Goal: Submit feedback/report problem

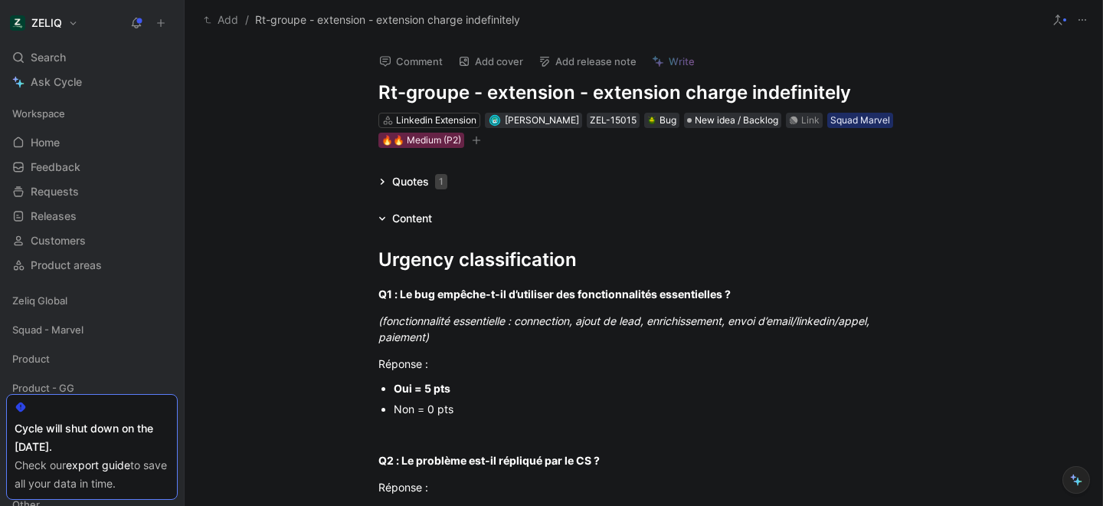
click at [382, 182] on icon at bounding box center [383, 182] width 4 height 6
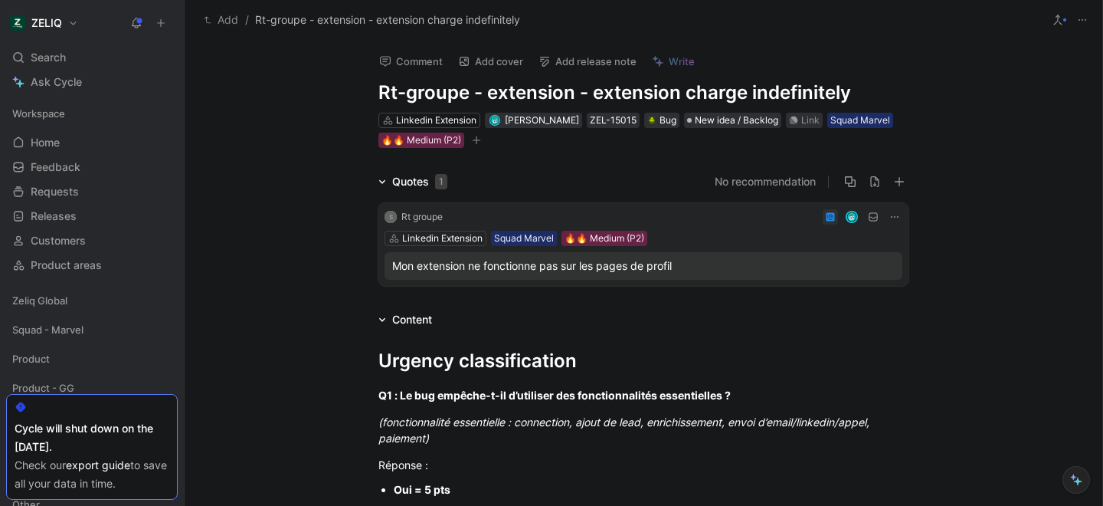
click at [382, 182] on icon at bounding box center [382, 181] width 6 height 4
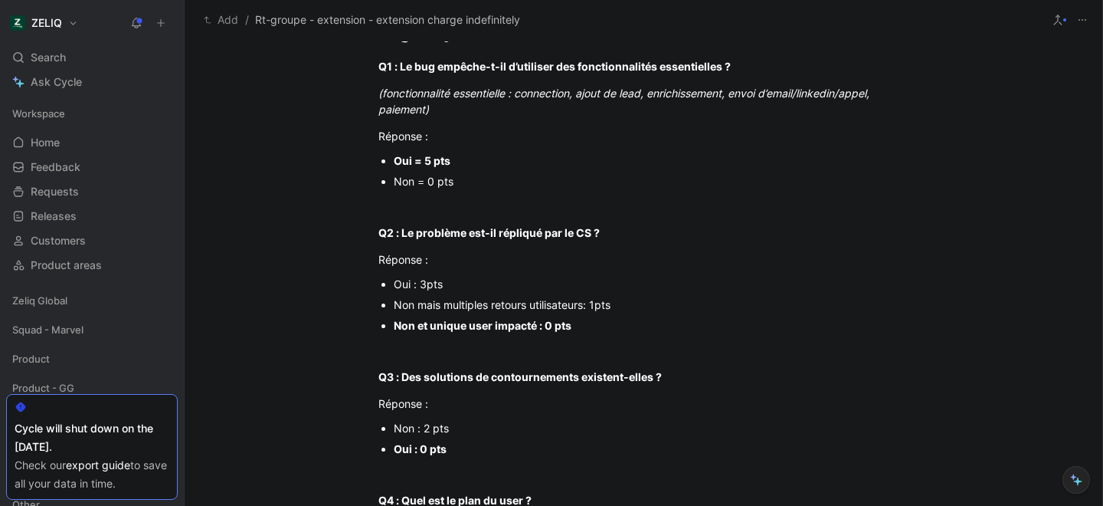
scroll to position [248, 0]
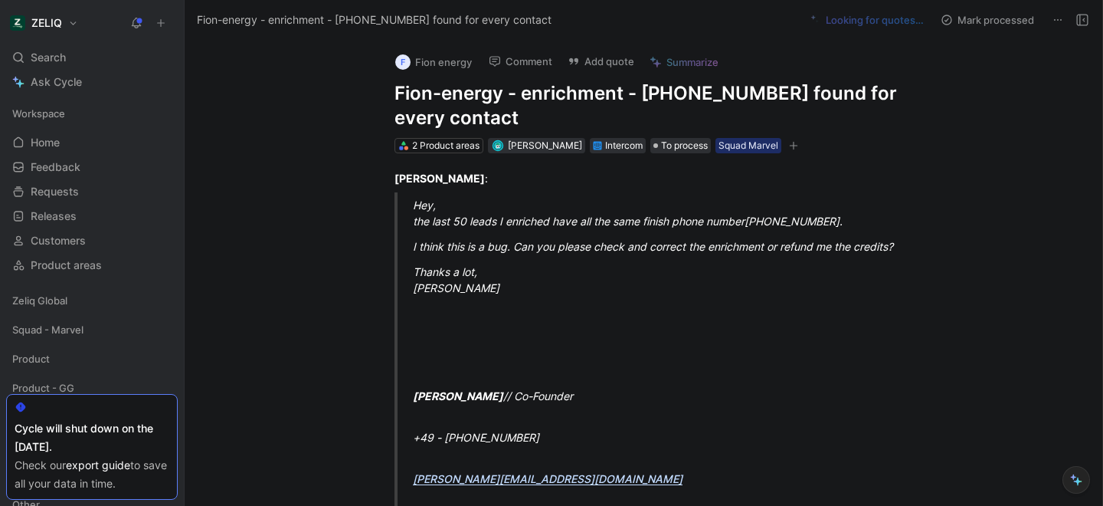
click at [566, 102] on h1 "Fion-energy - enrichment - +358500715859 found for every contact" at bounding box center [660, 105] width 530 height 49
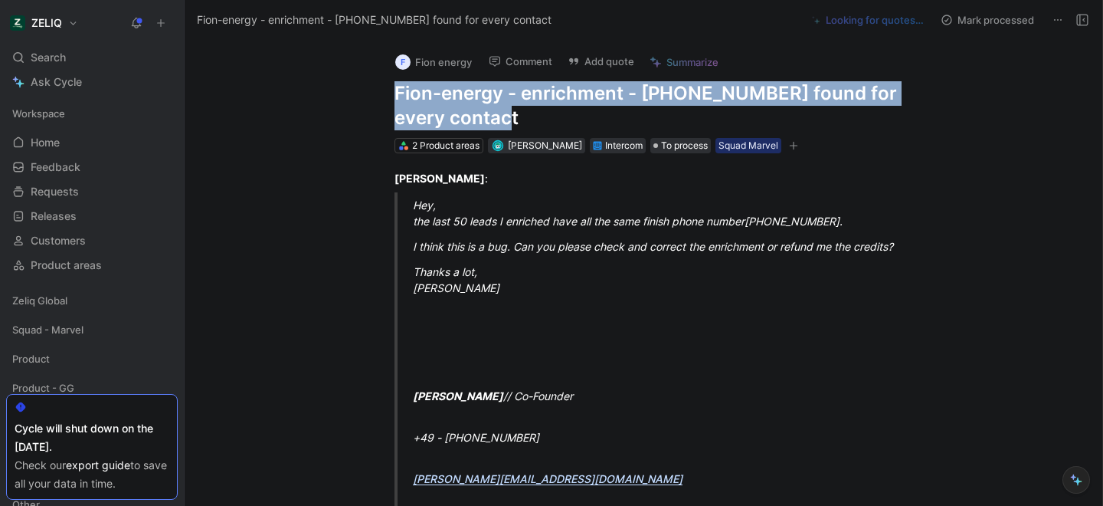
click at [566, 102] on h1 "Fion-energy - enrichment - +358500715859 found for every contact" at bounding box center [660, 105] width 530 height 49
copy h1 "Fion-energy - enrichment - +358500715859 found for every contact"
click at [601, 57] on button "Add quote" at bounding box center [601, 61] width 80 height 21
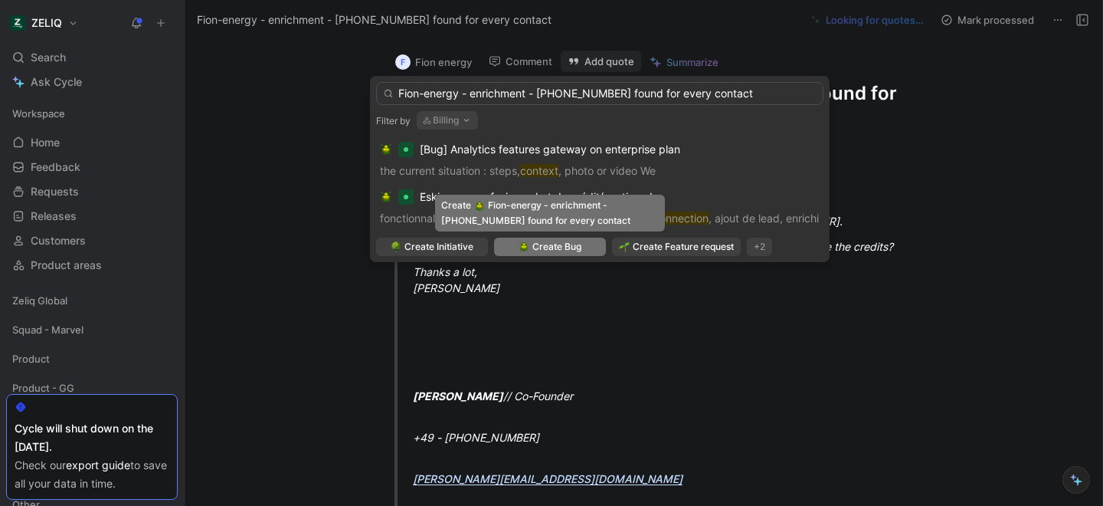
type input "Fion-energy - enrichment - +358500715859 found for every contact"
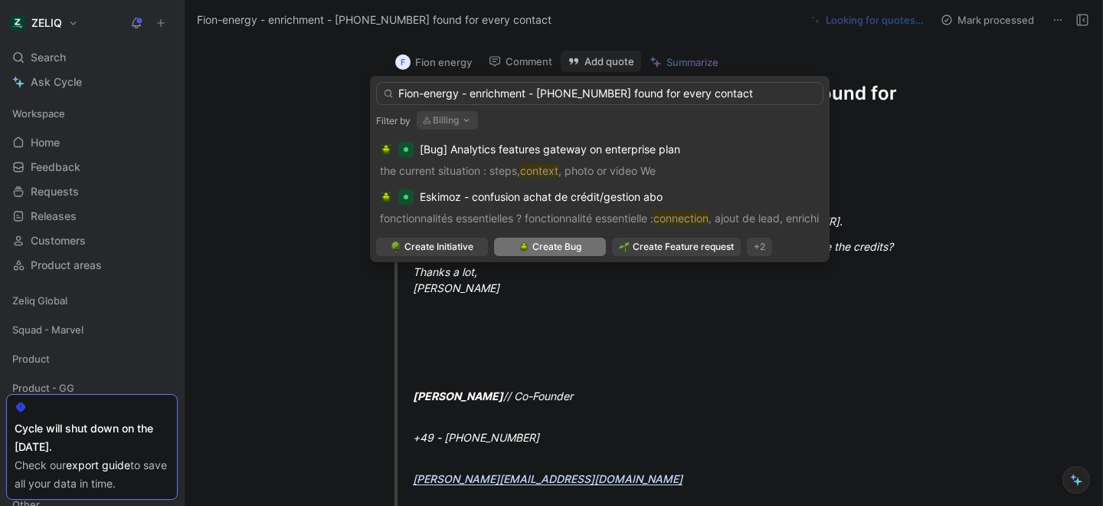
click at [527, 245] on img at bounding box center [524, 246] width 11 height 11
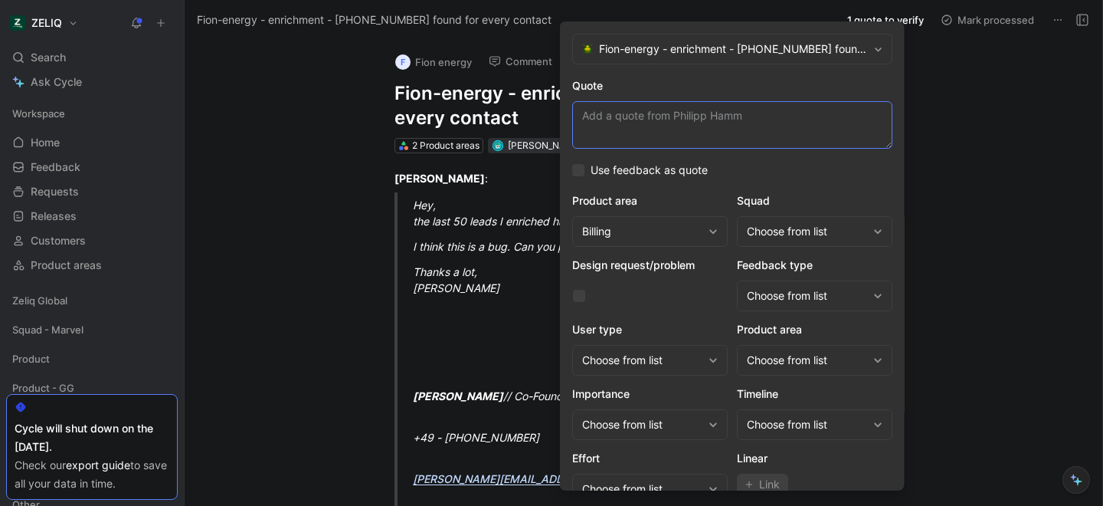
paste textarea "the last 50 leads I enriched have all the same finish phone number +358 50 0715…"
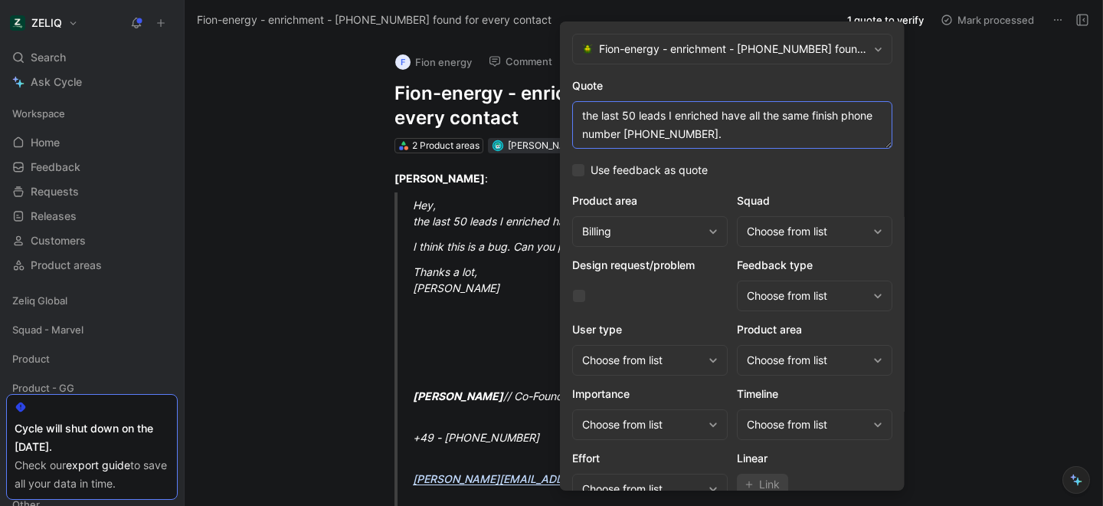
type textarea "the last 50 leads I enriched have all the same finish phone number +358 50 0715…"
click at [791, 241] on div "Choose from list" at bounding box center [815, 231] width 156 height 31
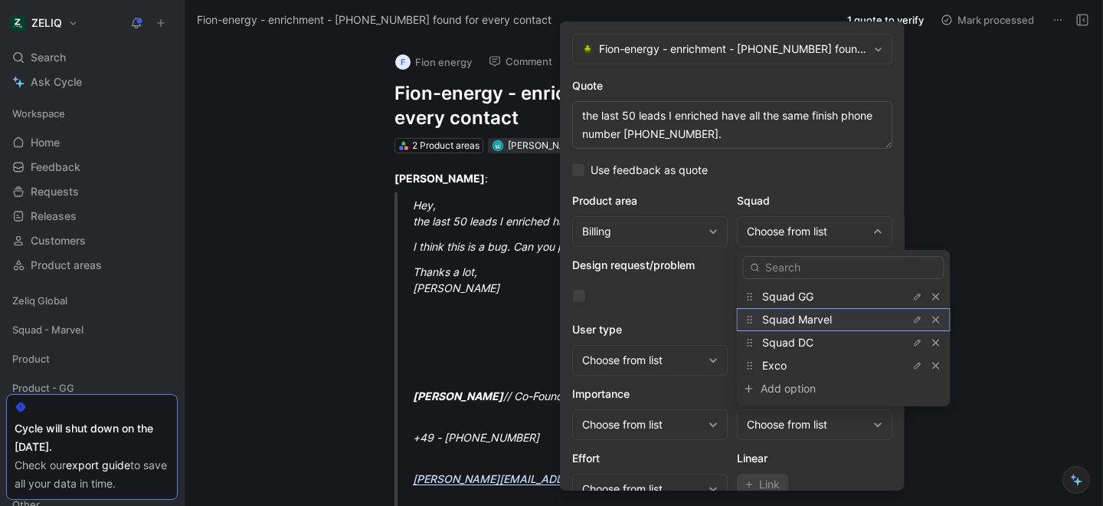
click at [793, 324] on span "Squad Marvel" at bounding box center [797, 319] width 70 height 13
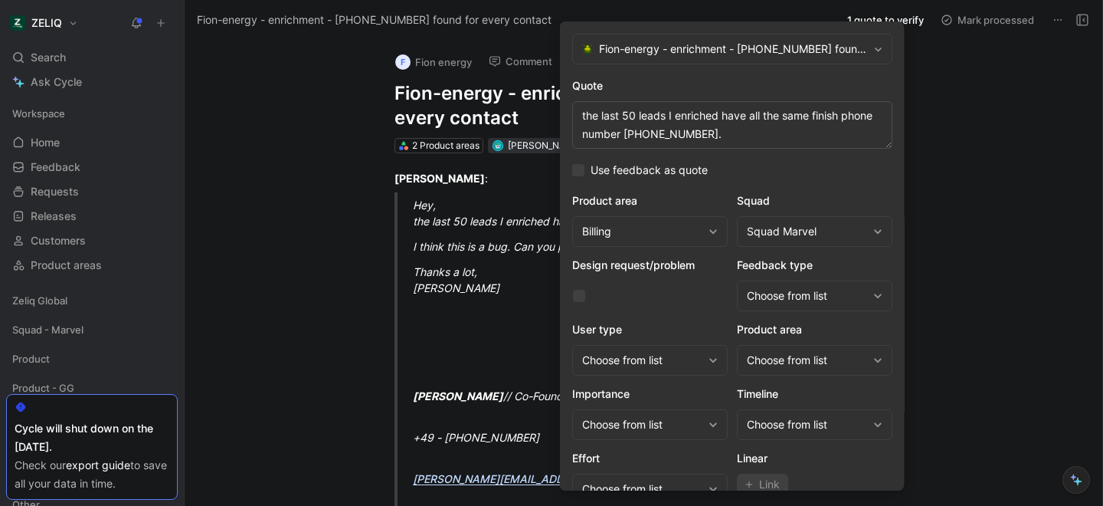
scroll to position [63, 0]
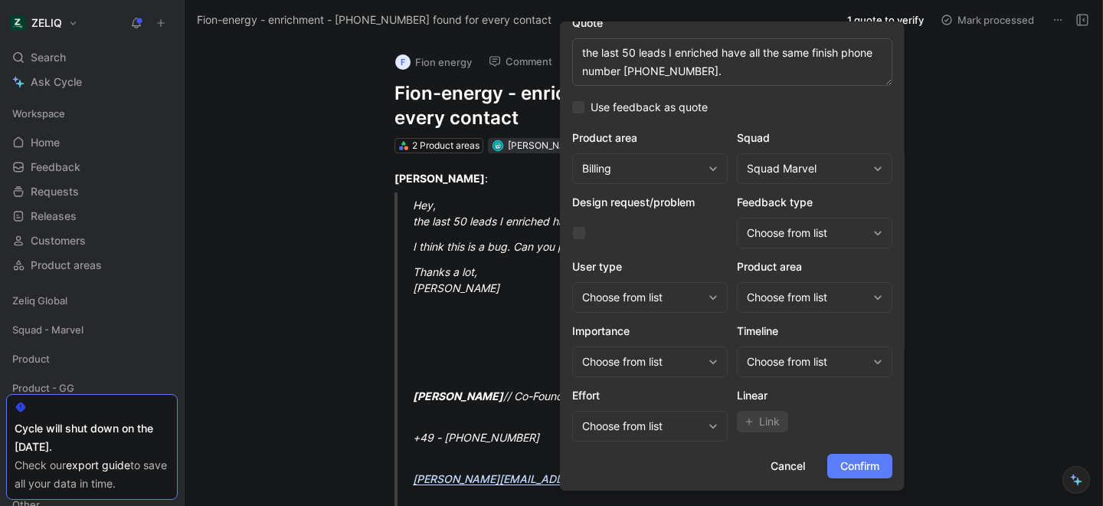
click at [844, 457] on span "Confirm" at bounding box center [859, 466] width 39 height 18
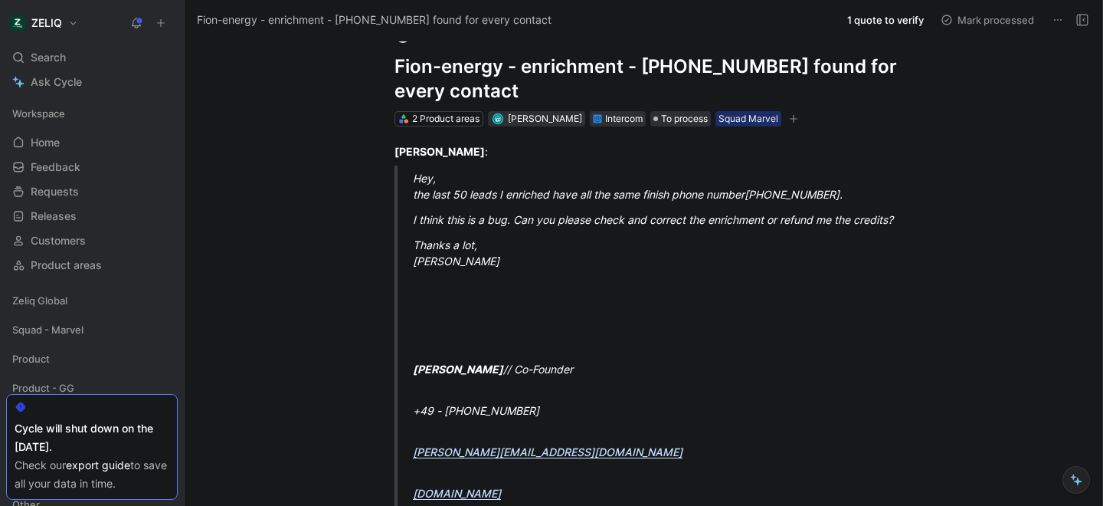
scroll to position [0, 0]
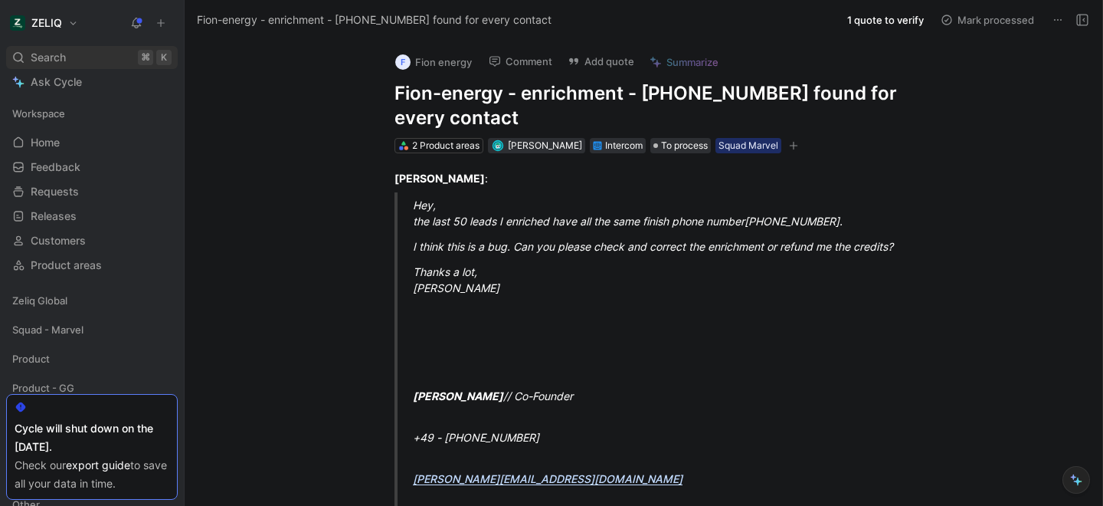
click at [99, 52] on div "Search ⌘ K" at bounding box center [92, 57] width 172 height 23
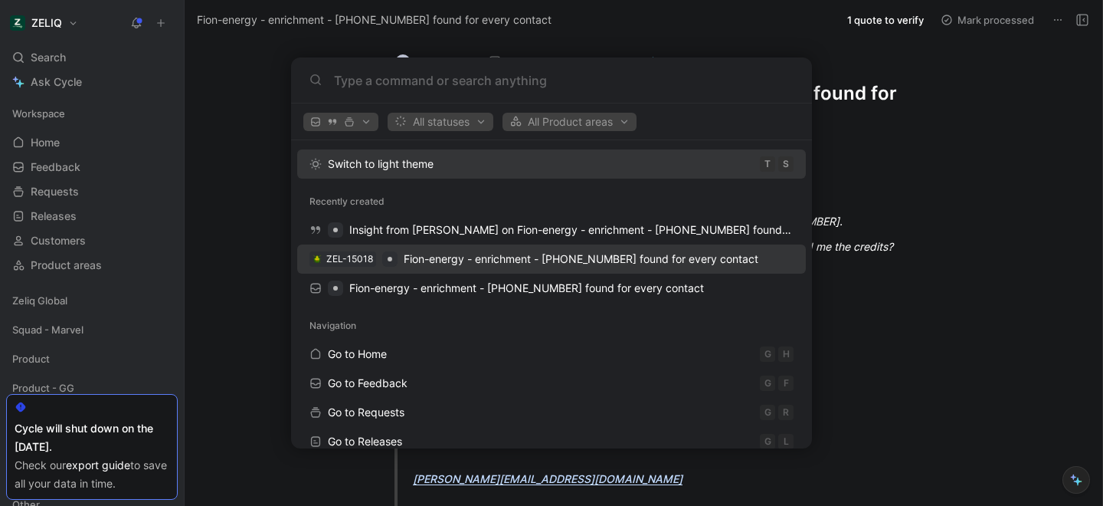
click at [436, 267] on span "Fion-energy - enrichment - +358500715859 found for every contact" at bounding box center [581, 259] width 355 height 18
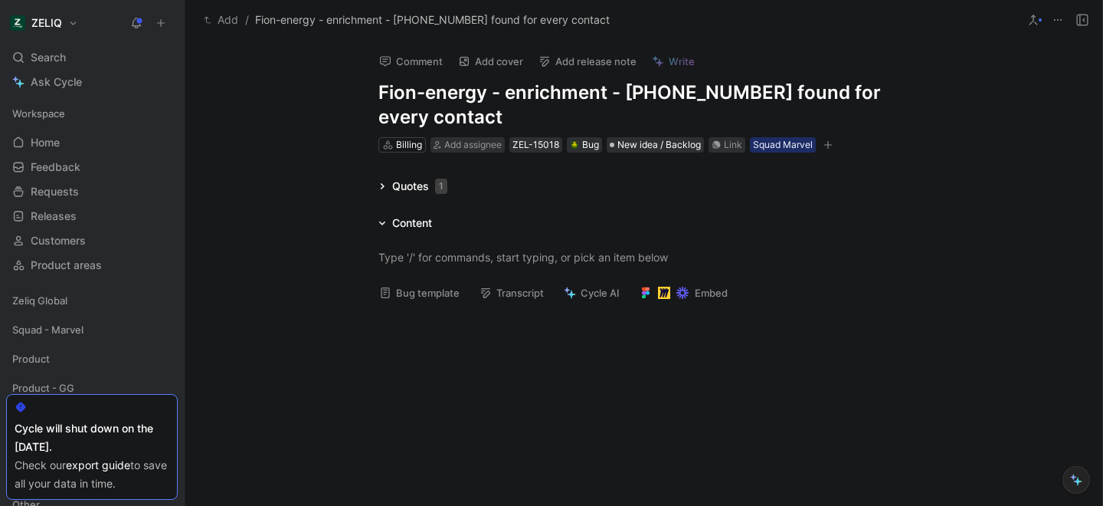
click at [426, 295] on button "Bug template" at bounding box center [419, 292] width 94 height 21
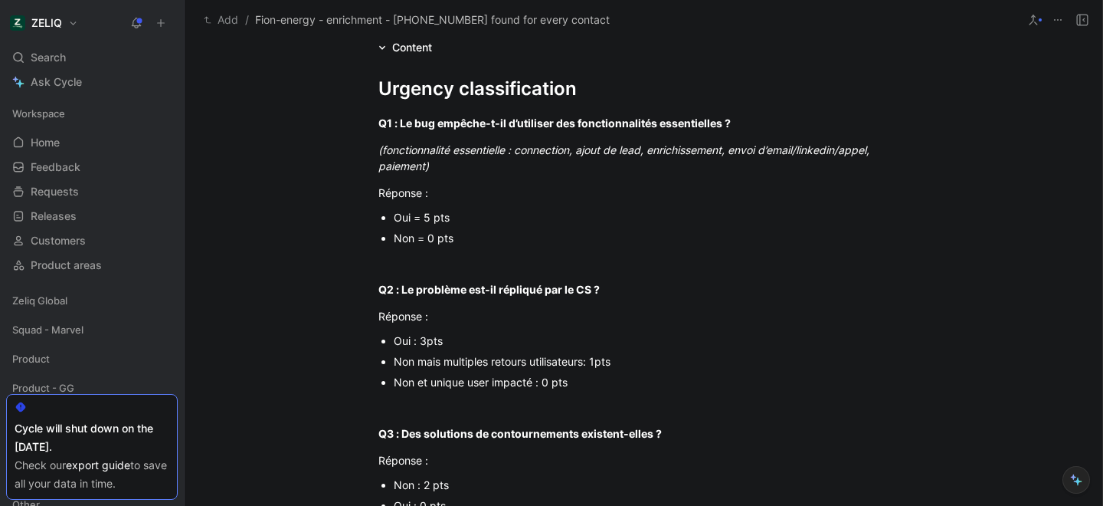
scroll to position [181, 0]
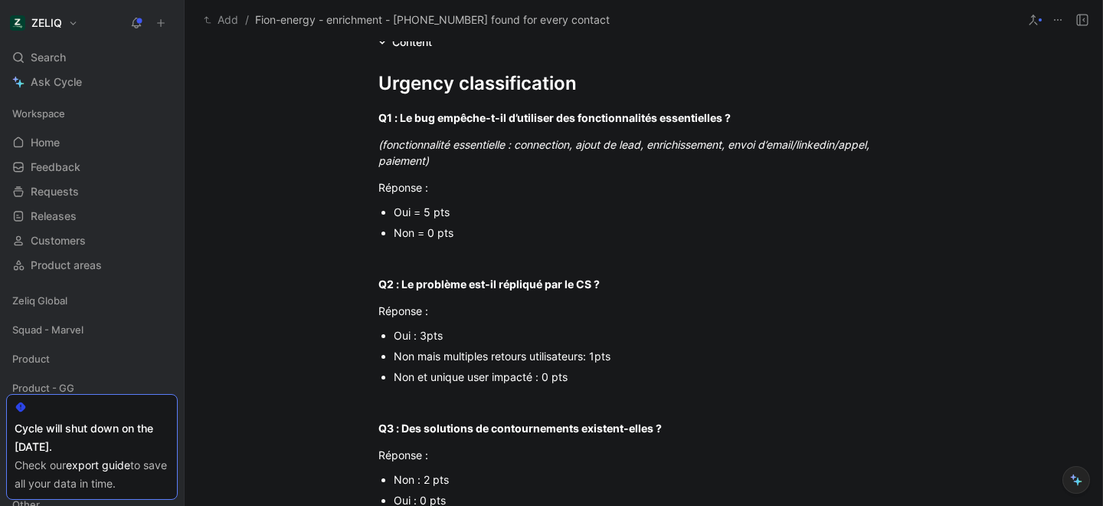
click at [444, 208] on div "Oui = 5 pts" at bounding box center [651, 212] width 515 height 16
click at [432, 337] on div "Oui : 3pts" at bounding box center [651, 335] width 515 height 16
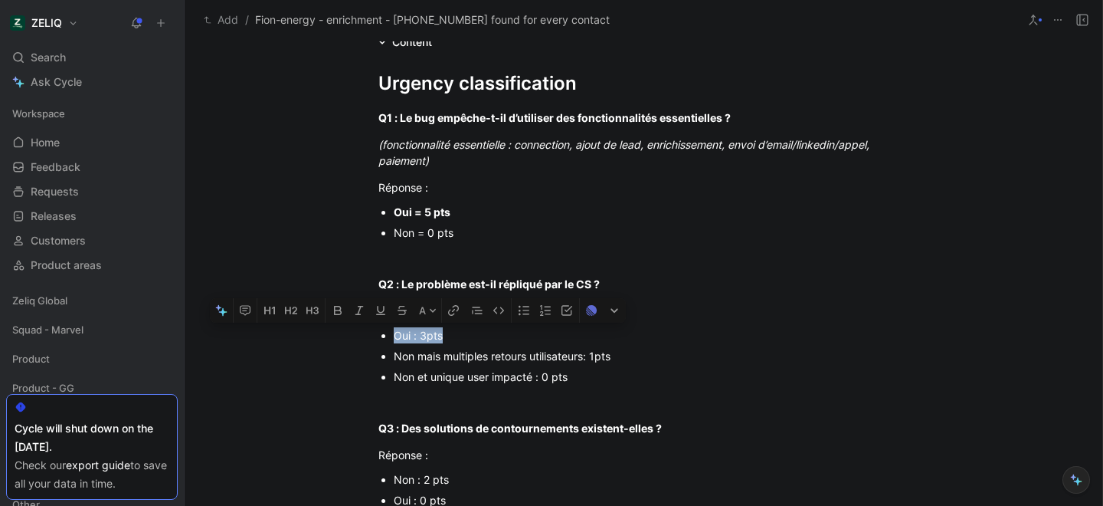
click at [432, 337] on div "Oui : 3pts" at bounding box center [651, 335] width 515 height 16
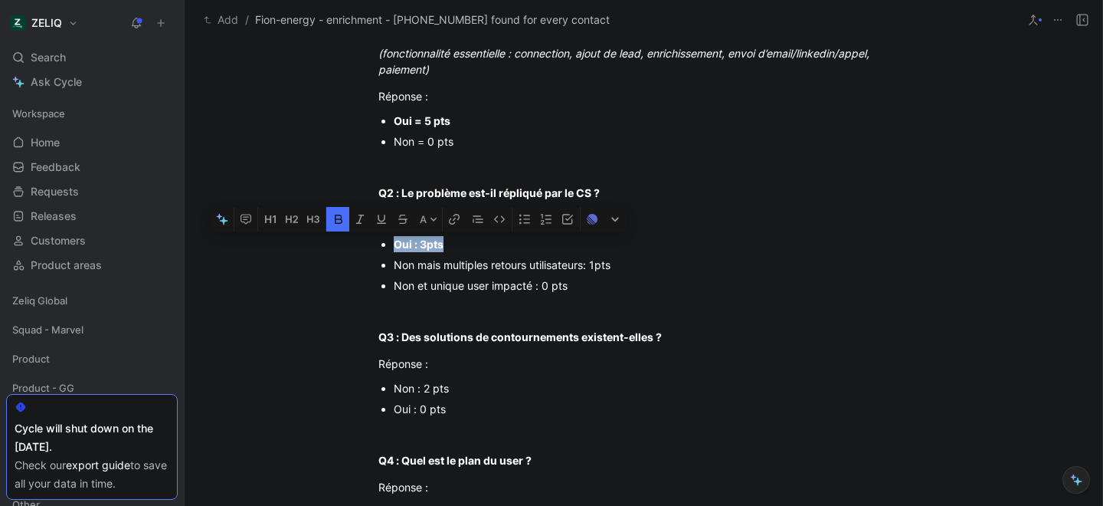
scroll to position [302, 0]
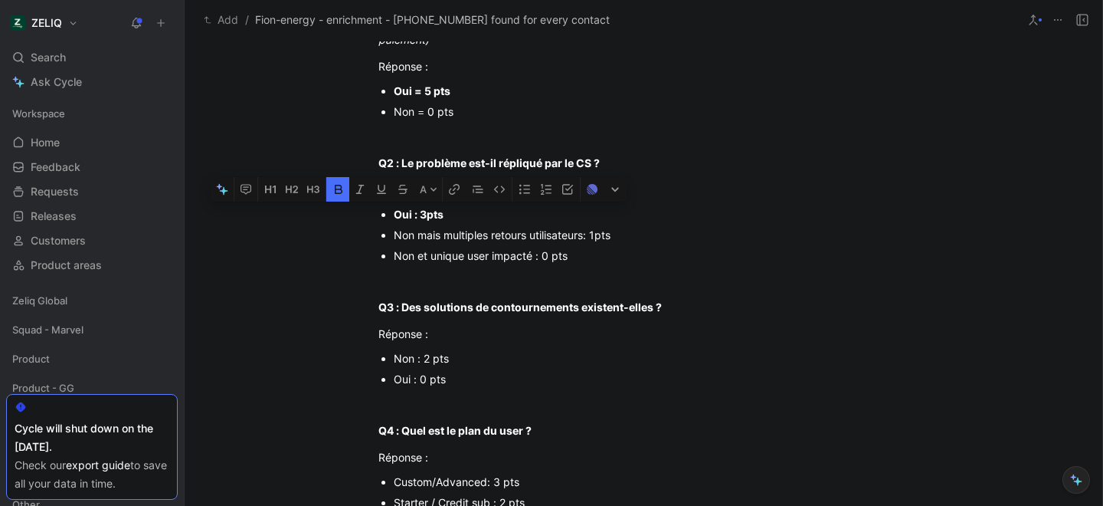
click at [426, 382] on div "Oui : 0 pts" at bounding box center [651, 379] width 515 height 16
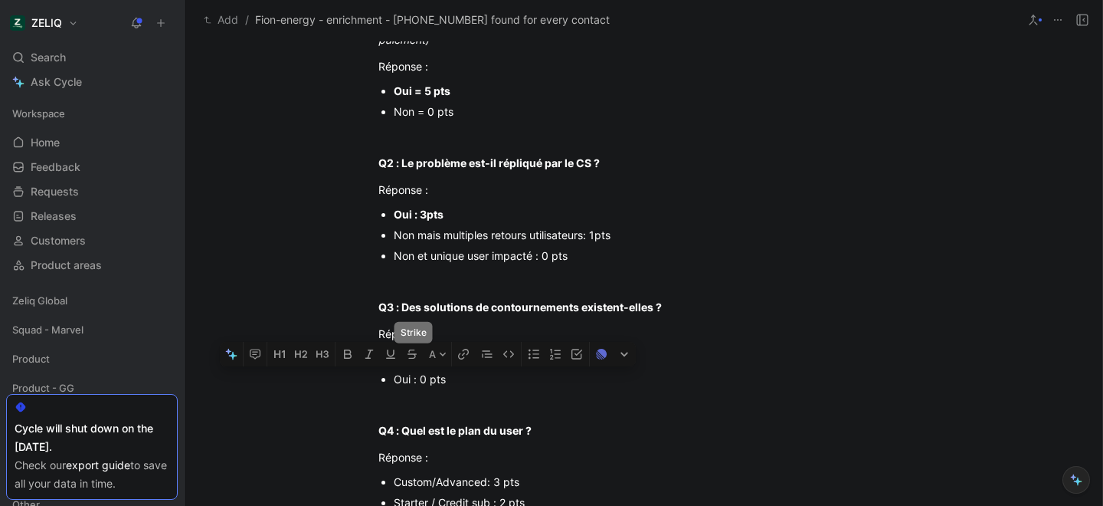
click at [418, 357] on div "Non : 2 pts" at bounding box center [651, 358] width 515 height 16
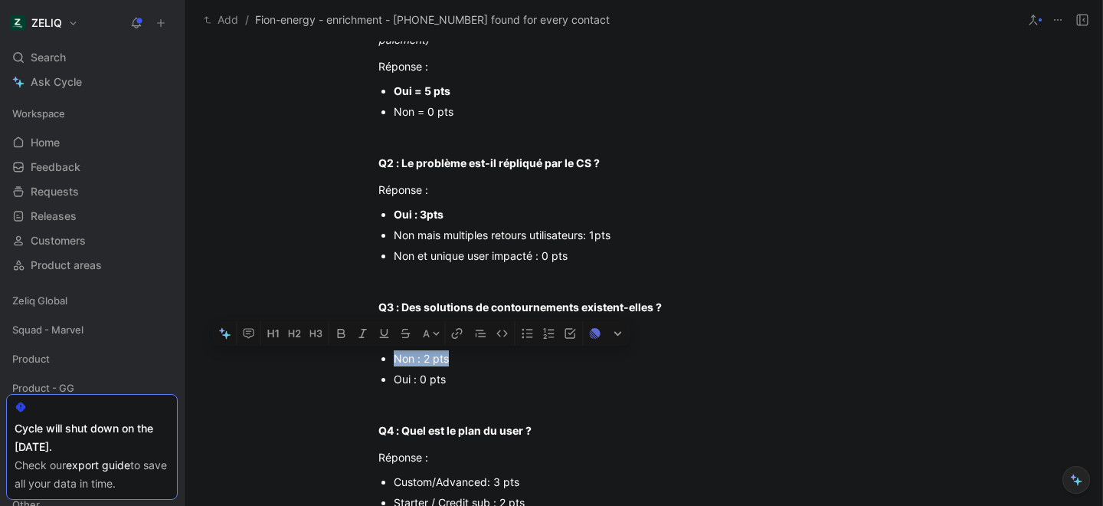
click at [418, 357] on div "Non : 2 pts" at bounding box center [651, 358] width 515 height 16
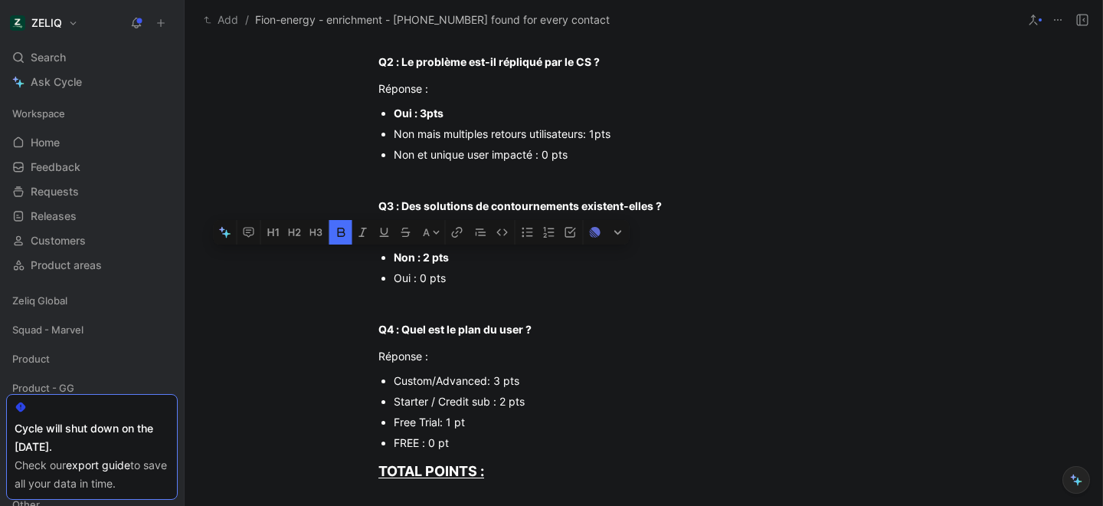
scroll to position [412, 0]
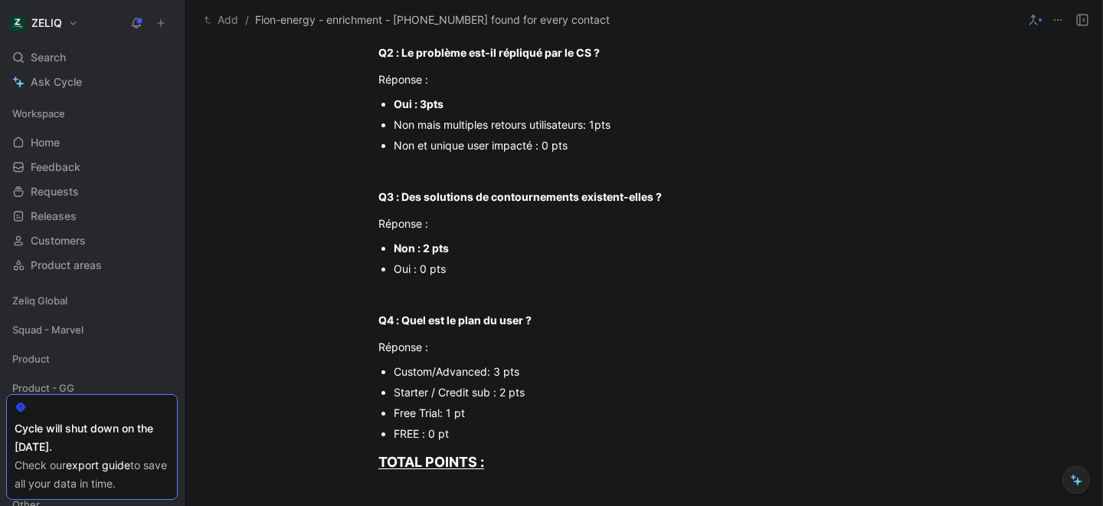
click at [464, 396] on div "Starter / Credit sub : 2 pts" at bounding box center [651, 392] width 515 height 16
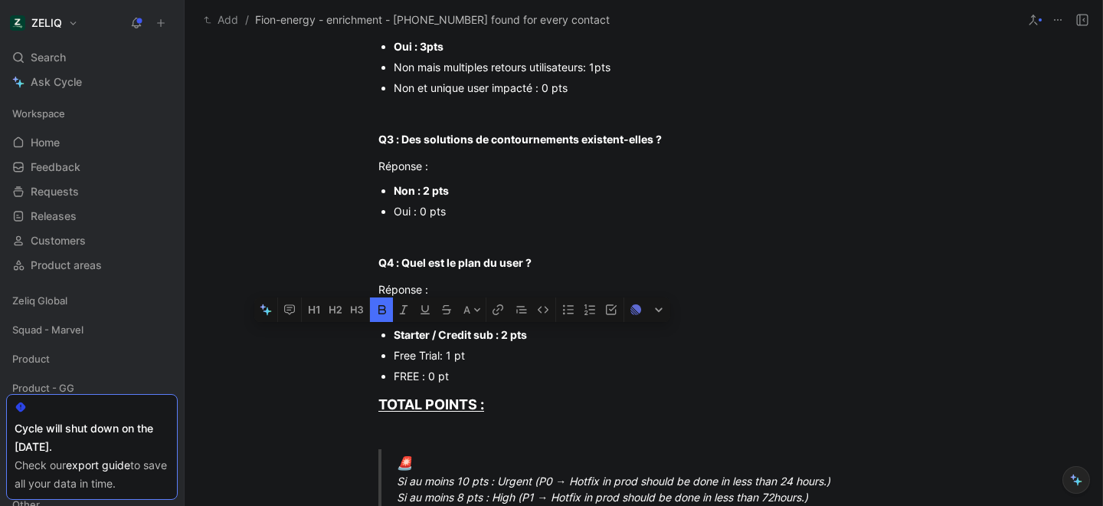
click at [294, 280] on div "Urgency classification Q1 : Le bug empêche-t-il d’utiliser des fonctionnalités …" at bounding box center [644, 430] width 918 height 1335
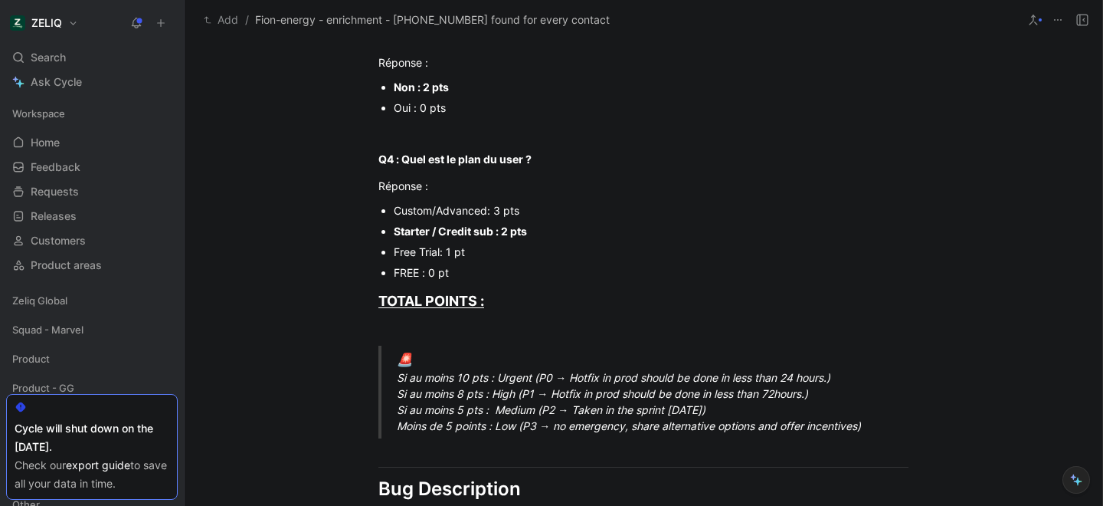
scroll to position [609, 0]
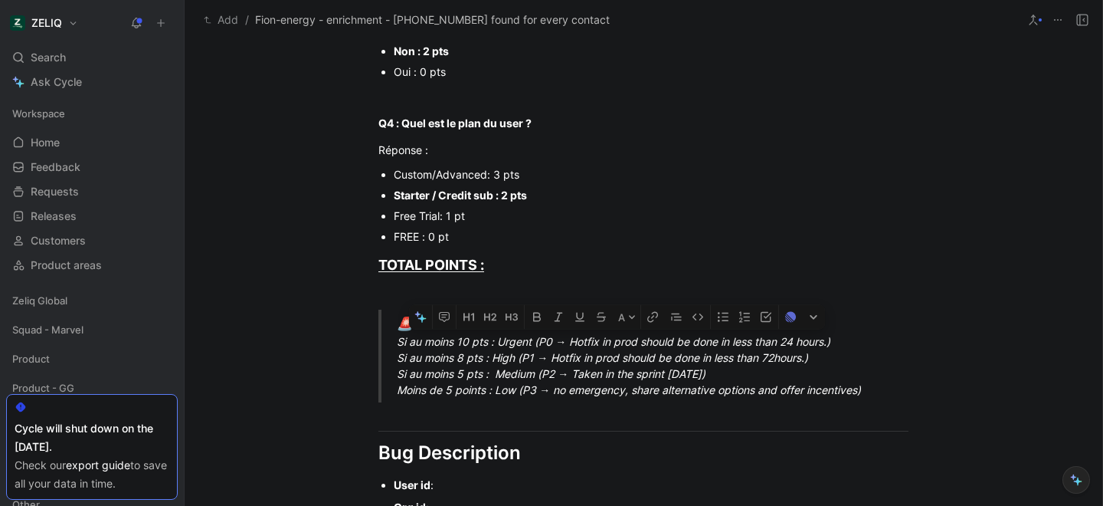
drag, startPoint x: 399, startPoint y: 345, endPoint x: 854, endPoint y: 343, distance: 455.1
click at [854, 343] on div "🚨 Si au moins 10 pts : Urgent (P0 → Hotfix in prod should be done in less than …" at bounding box center [662, 356] width 530 height 84
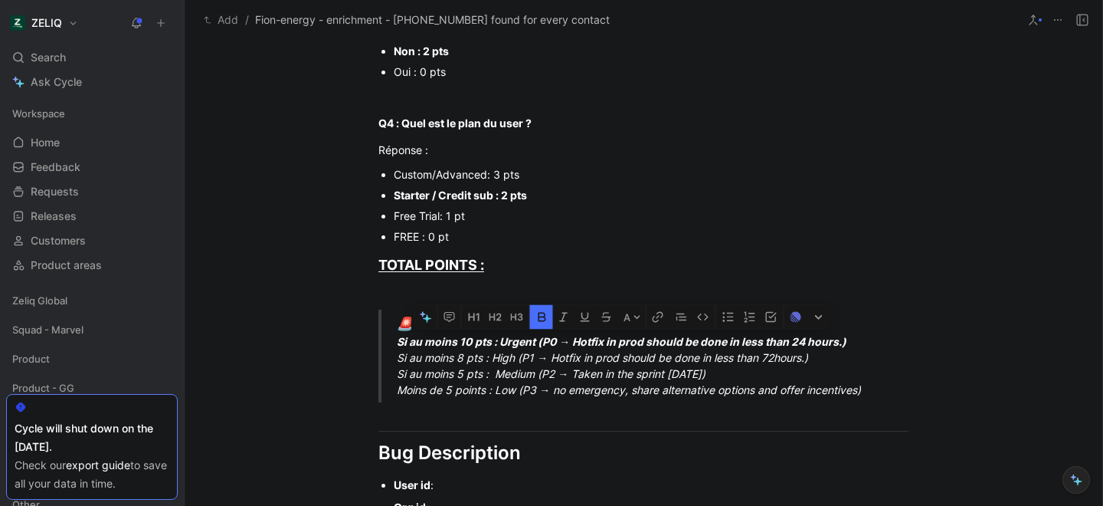
scroll to position [785, 0]
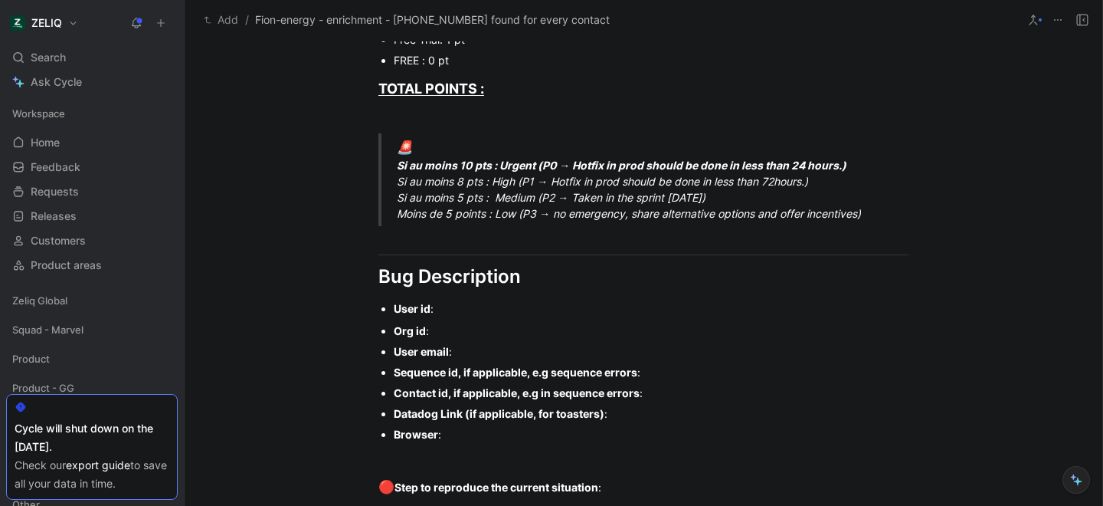
click at [459, 309] on div "User id :" at bounding box center [651, 308] width 515 height 16
click at [450, 323] on div "Org id :" at bounding box center [651, 331] width 515 height 16
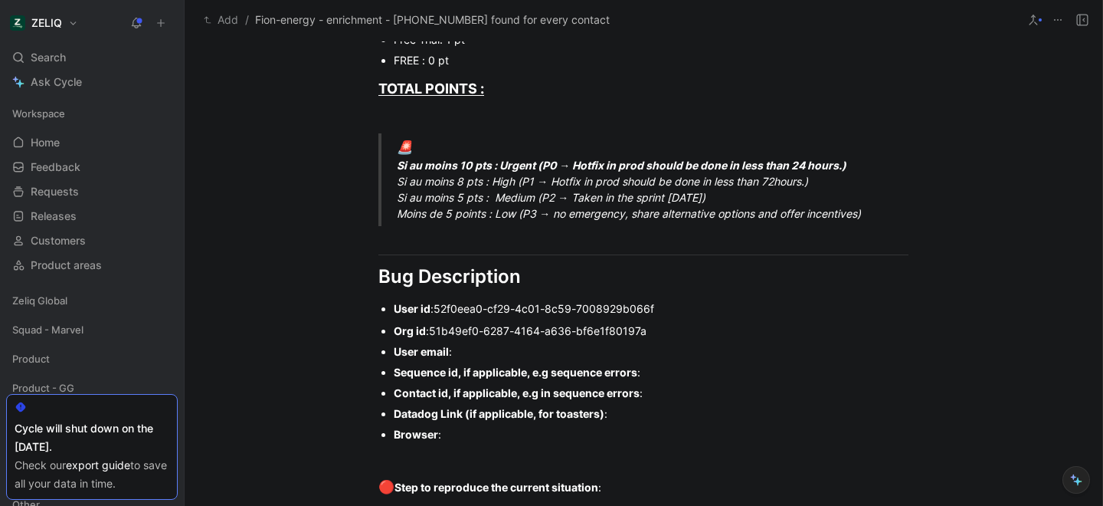
click at [489, 349] on div "User email :" at bounding box center [651, 351] width 515 height 16
drag, startPoint x: 647, startPoint y: 421, endPoint x: 375, endPoint y: 375, distance: 276.6
click at [375, 375] on ul "Org id : 51b49ef0-6287-4164-a636-bf6e1f80197a User email : philipp@fion-energy.…" at bounding box center [643, 382] width 588 height 124
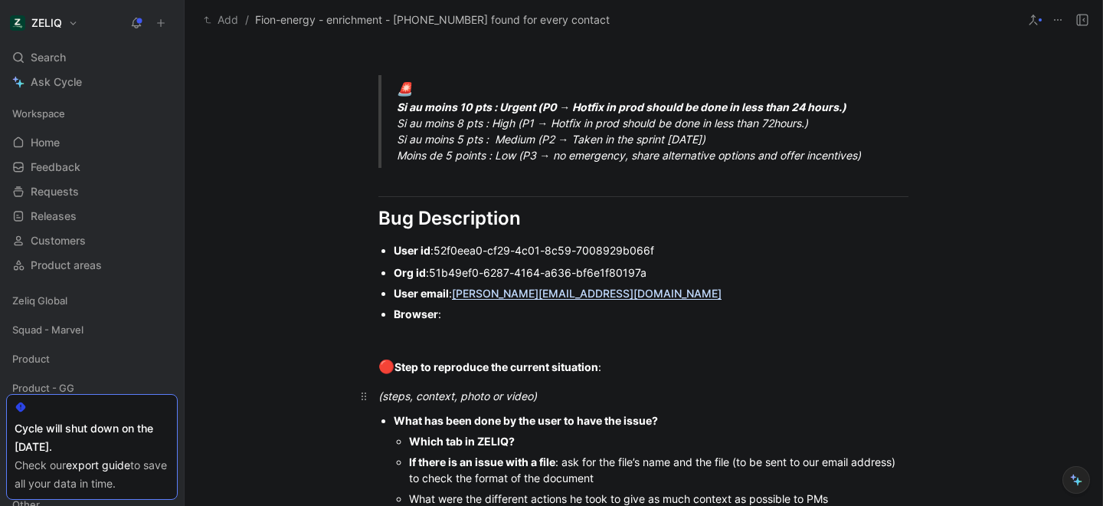
scroll to position [856, 0]
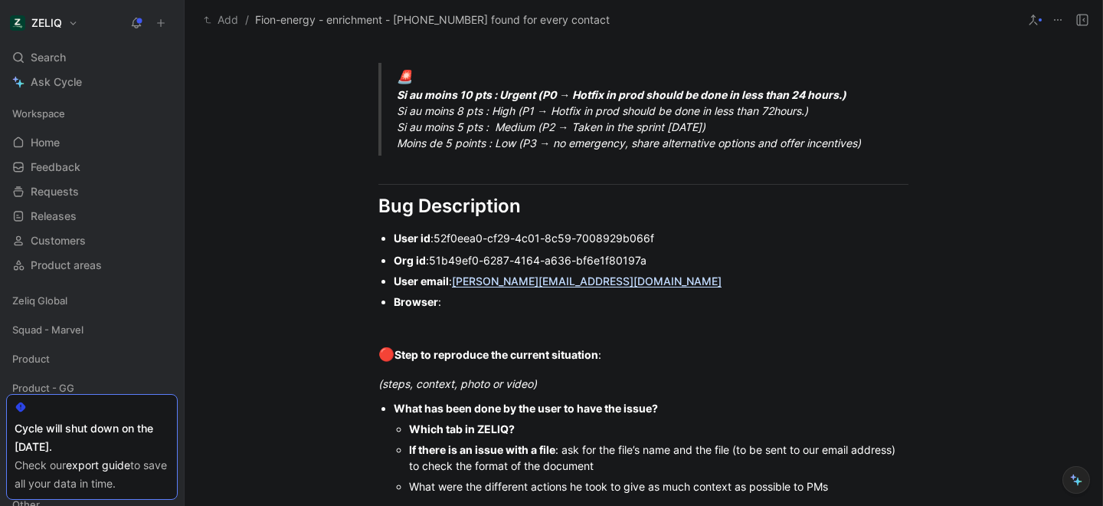
click at [554, 434] on div "Which tab in ZELIQ?" at bounding box center [659, 429] width 500 height 16
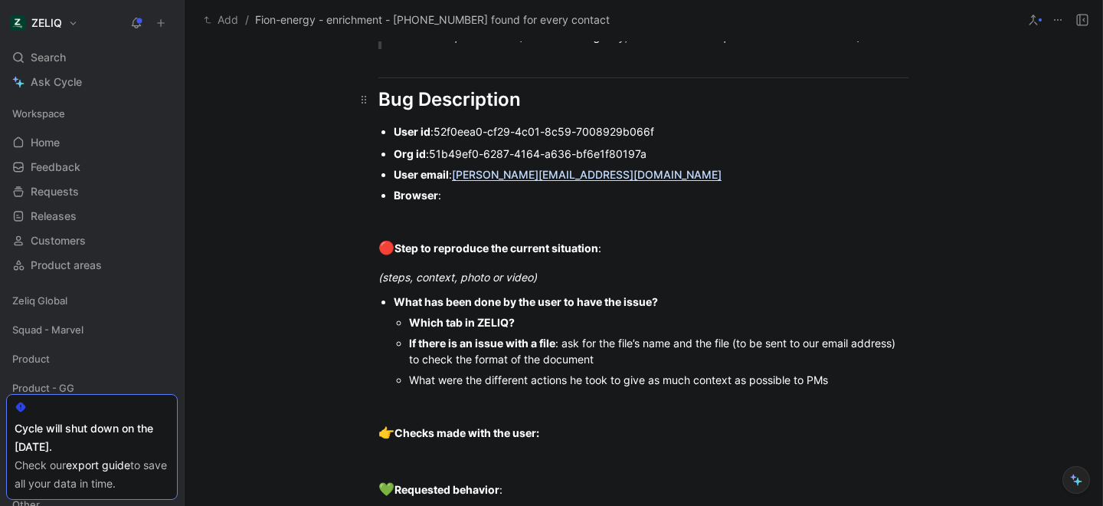
scroll to position [1007, 0]
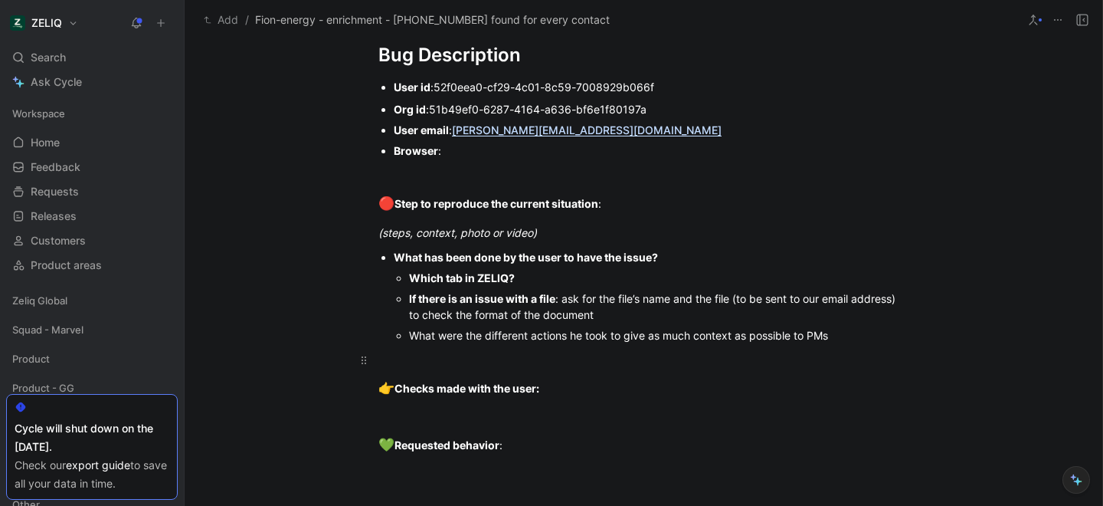
click at [417, 359] on div at bounding box center [643, 360] width 530 height 16
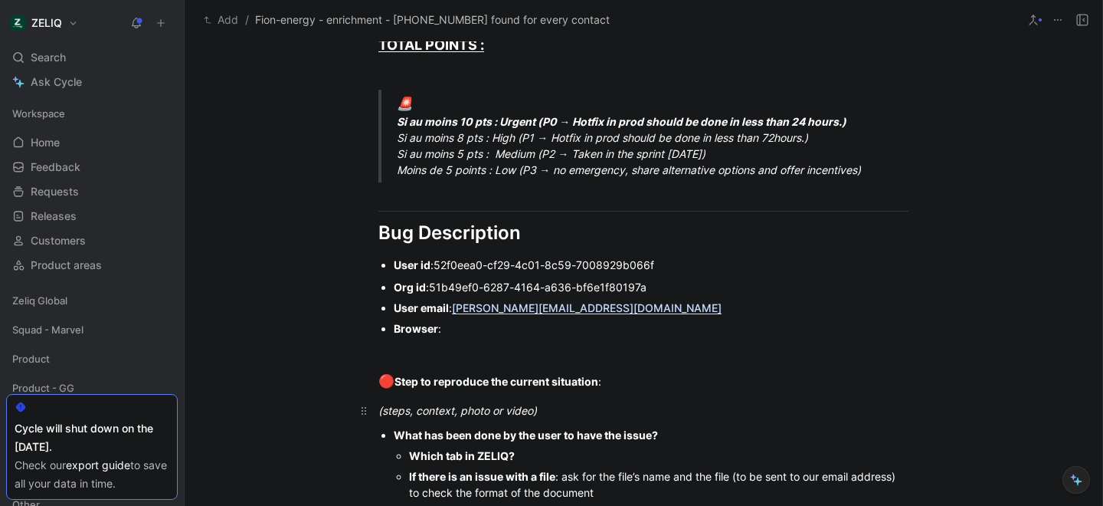
scroll to position [834, 0]
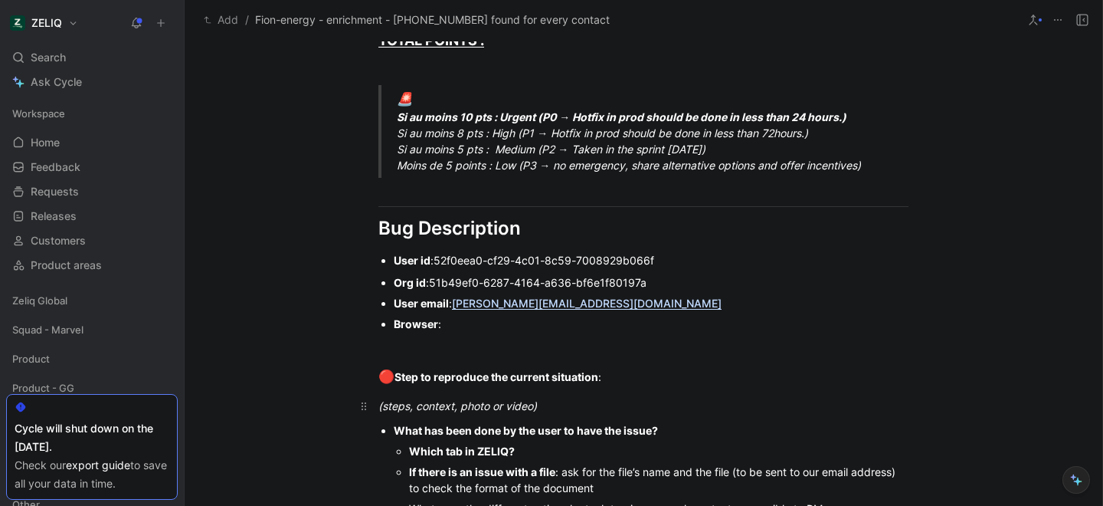
click at [556, 414] on p "(steps, context, photo or video)" at bounding box center [643, 405] width 588 height 25
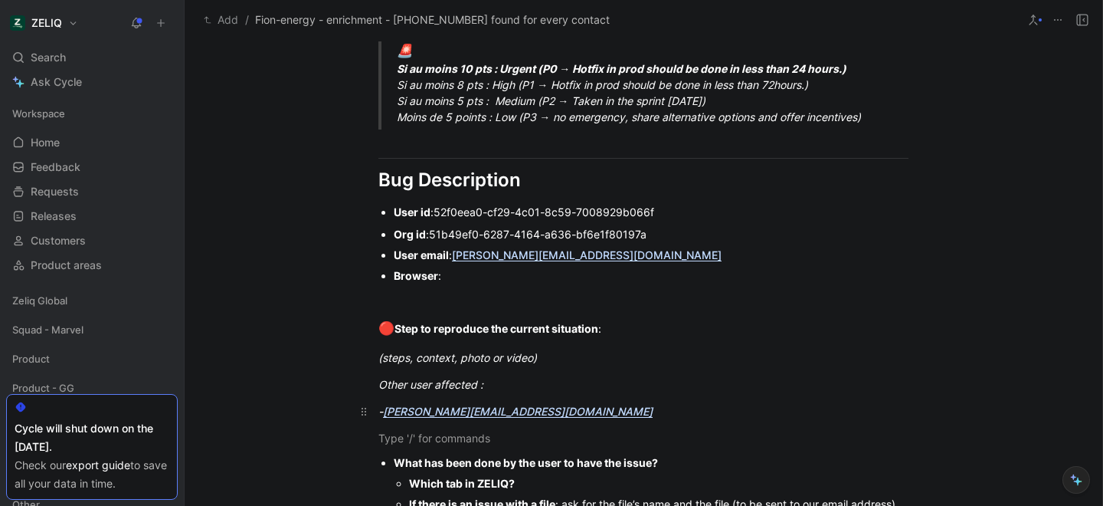
scroll to position [881, 0]
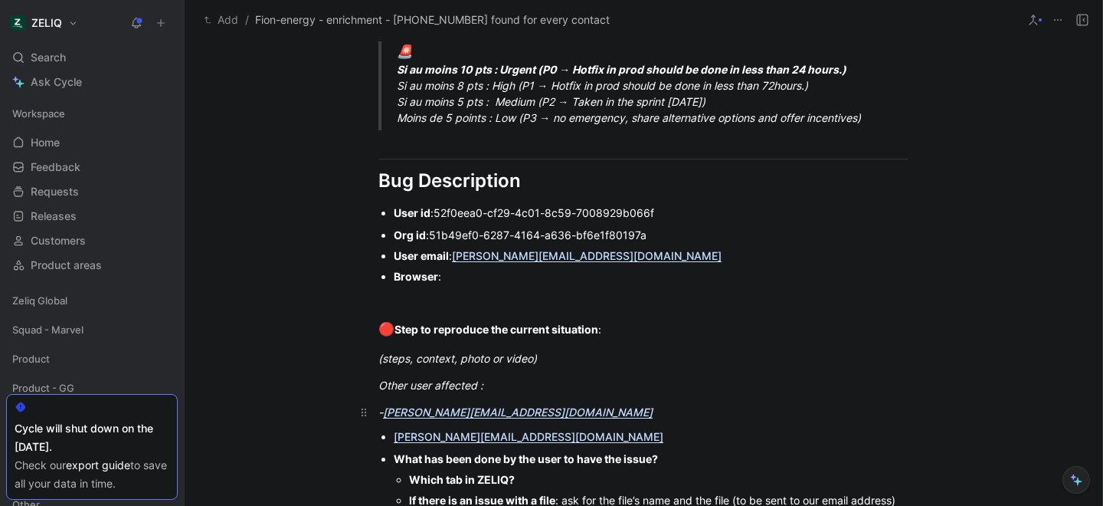
click at [382, 410] on em "-" at bounding box center [380, 411] width 5 height 13
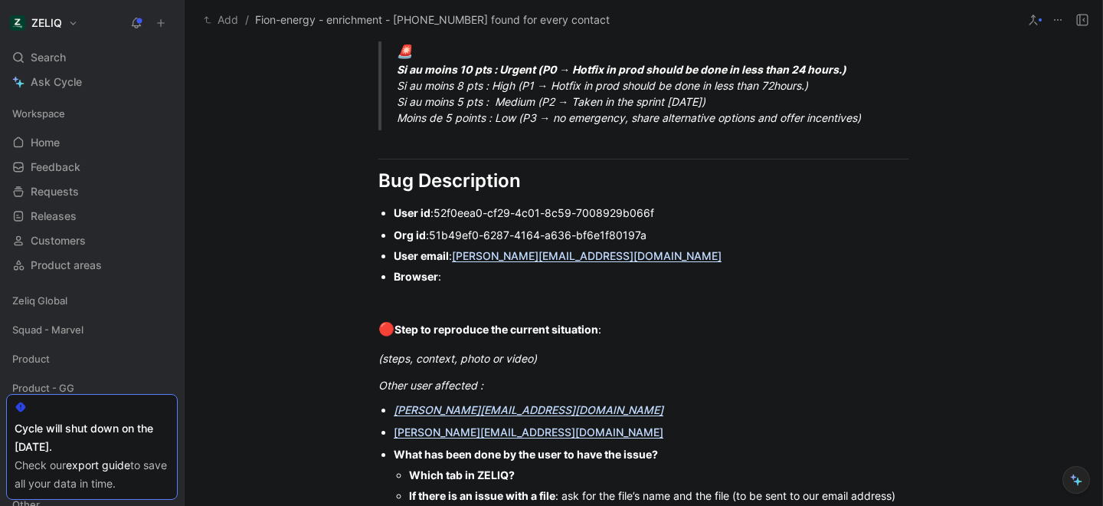
click at [567, 431] on div "bastien.lamiral@firstgroup.fr" at bounding box center [651, 432] width 515 height 16
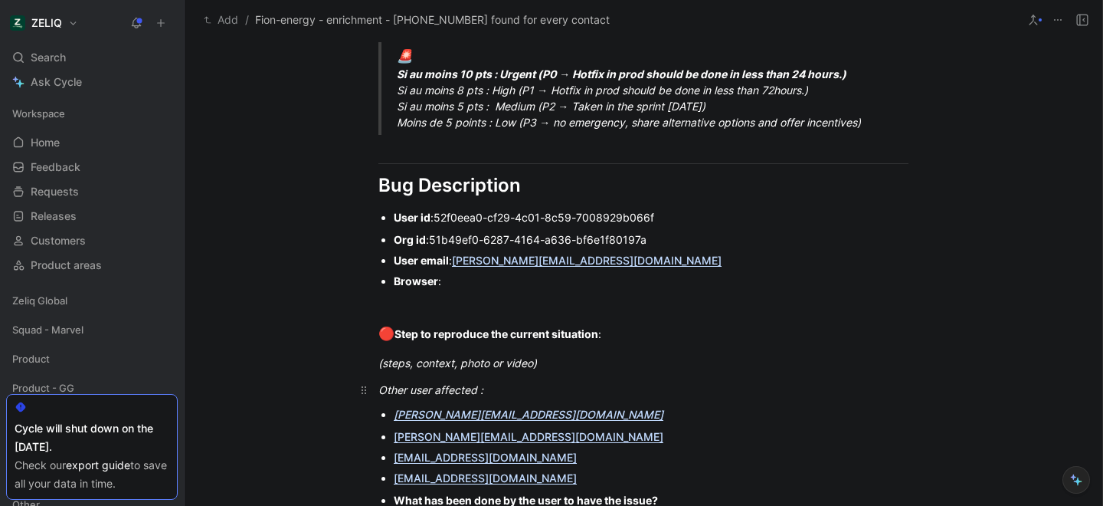
scroll to position [871, 0]
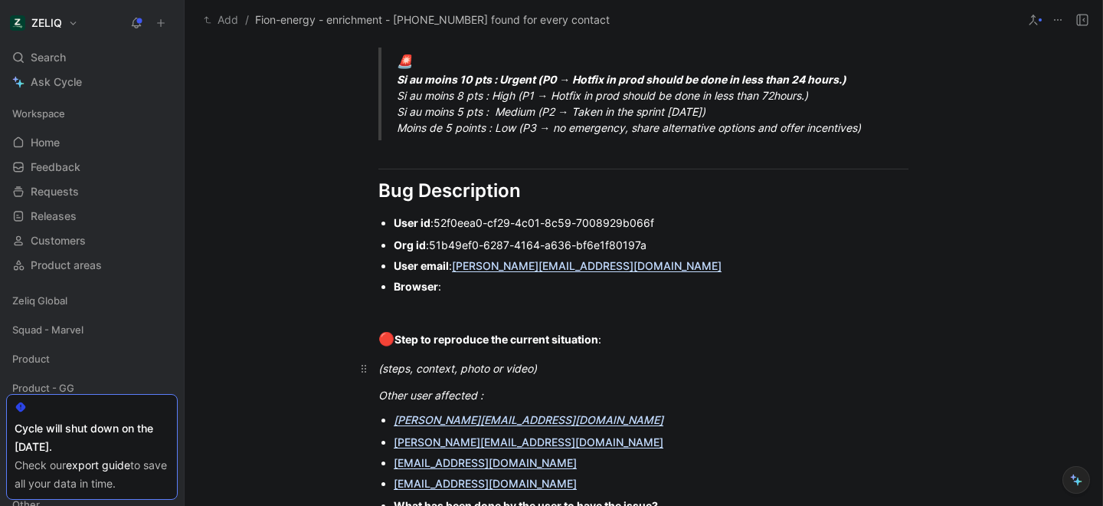
click at [574, 372] on div "(steps, context, photo or video)" at bounding box center [643, 368] width 530 height 16
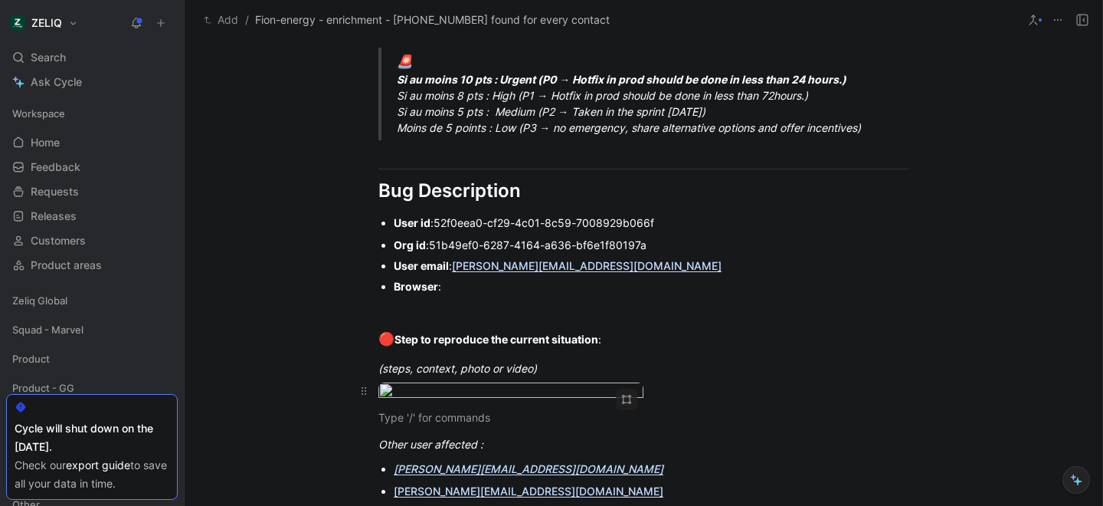
scroll to position [991, 0]
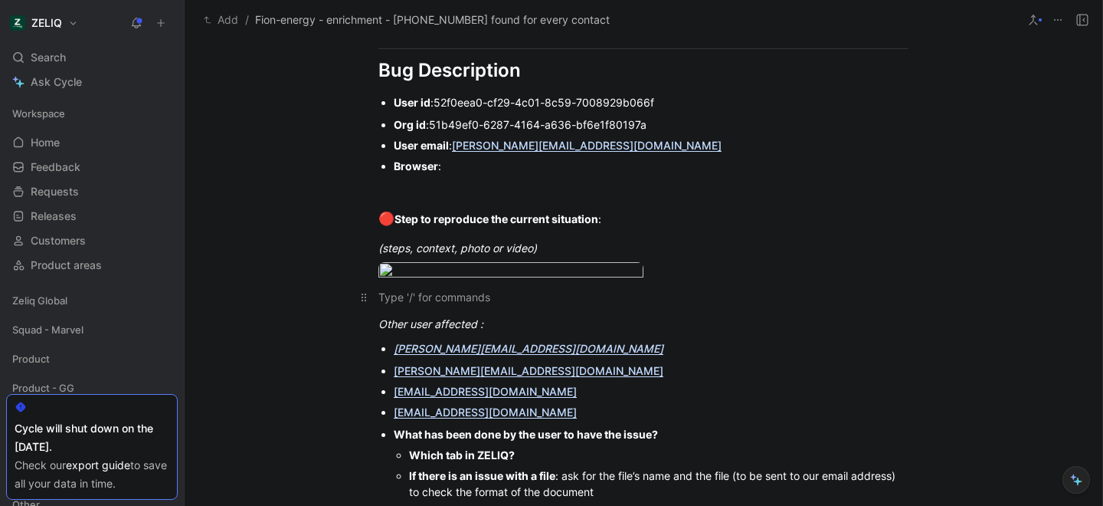
click at [408, 305] on div at bounding box center [643, 297] width 530 height 16
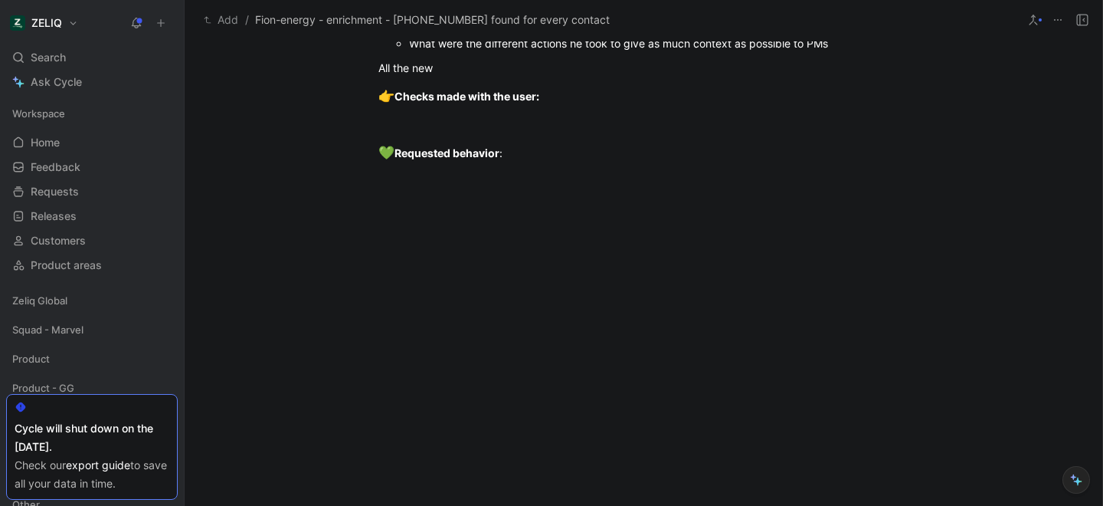
scroll to position [1551, 0]
drag, startPoint x: 454, startPoint y: 64, endPoint x: 376, endPoint y: 64, distance: 77.4
click at [376, 64] on p "All the new" at bounding box center [643, 67] width 588 height 25
click at [440, 72] on div "All the new" at bounding box center [643, 68] width 530 height 16
click at [441, 18] on span "Fion-energy - enrichment - +358500715859 found for every contact" at bounding box center [432, 20] width 355 height 18
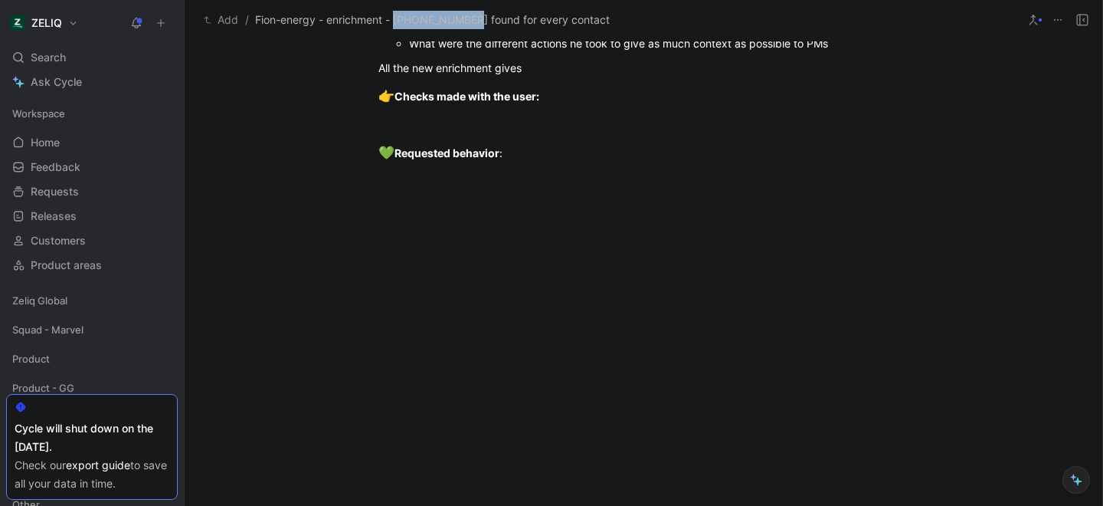
drag, startPoint x: 479, startPoint y: 20, endPoint x: 397, endPoint y: 21, distance: 82.0
click at [397, 21] on span "Fion-energy - enrichment - +358500715859 found for every contact" at bounding box center [432, 20] width 355 height 18
copy span "+358500715859"
click at [547, 72] on div "All the new enrichment gives" at bounding box center [643, 68] width 530 height 16
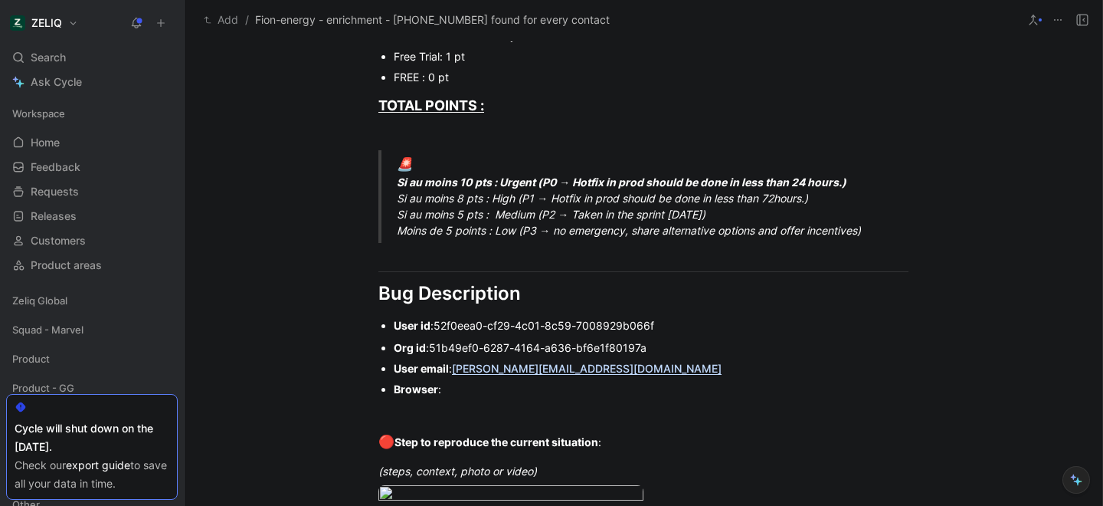
scroll to position [0, 0]
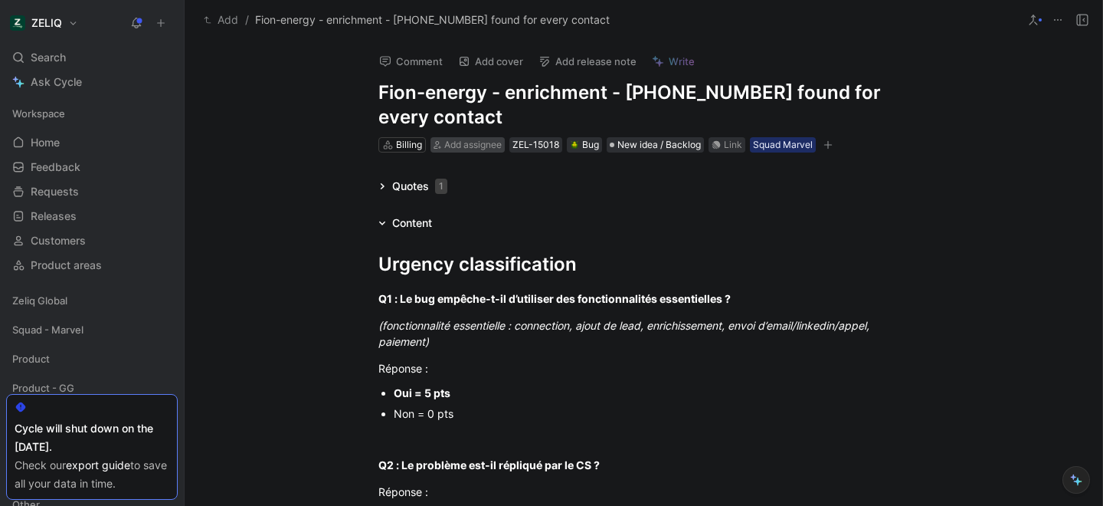
click at [486, 142] on span "Add assignee" at bounding box center [472, 144] width 57 height 11
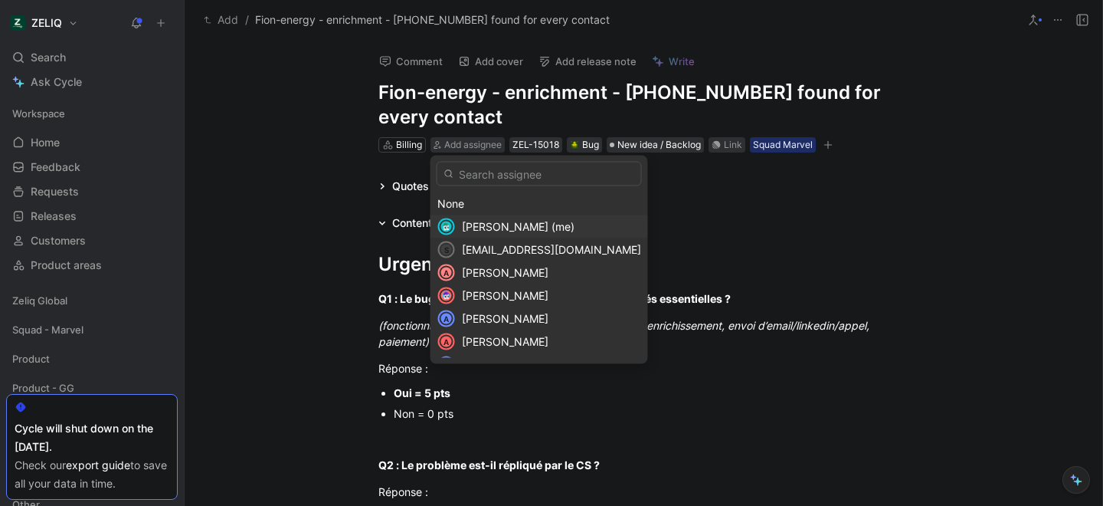
click at [516, 229] on span "Lucas Damoiseau (me)" at bounding box center [518, 226] width 113 height 13
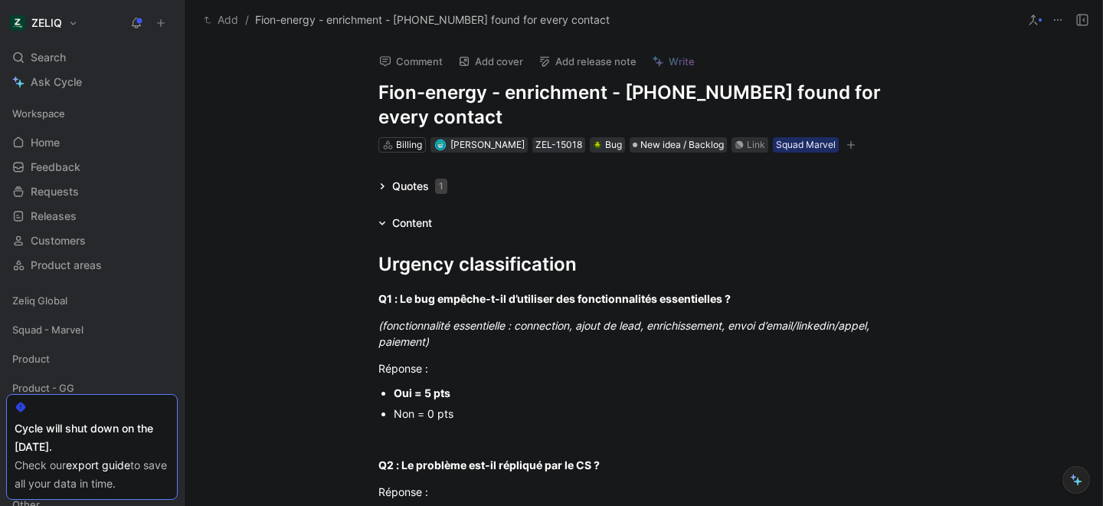
click at [852, 143] on icon "button" at bounding box center [851, 144] width 9 height 9
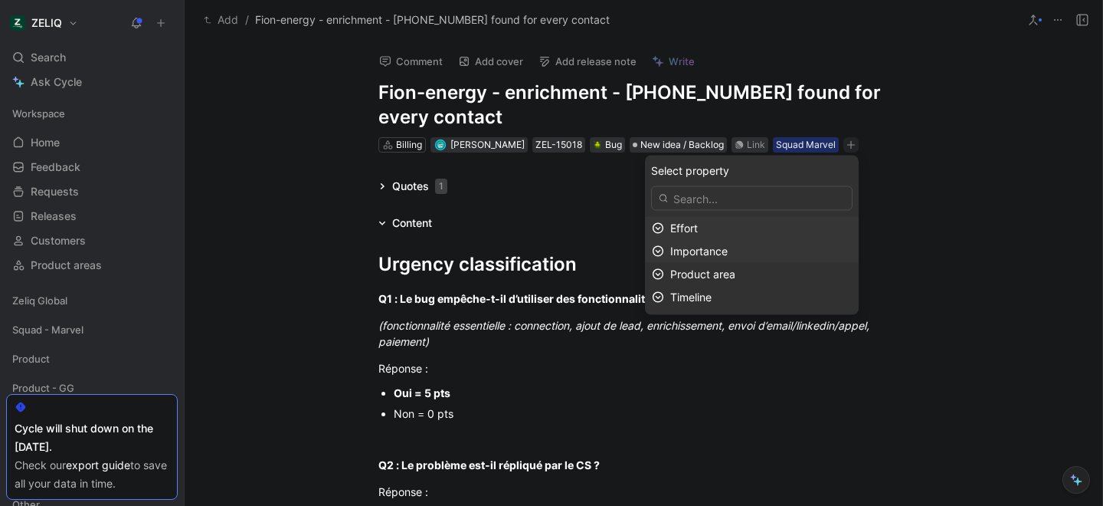
click at [715, 254] on span "Importance" at bounding box center [698, 250] width 57 height 13
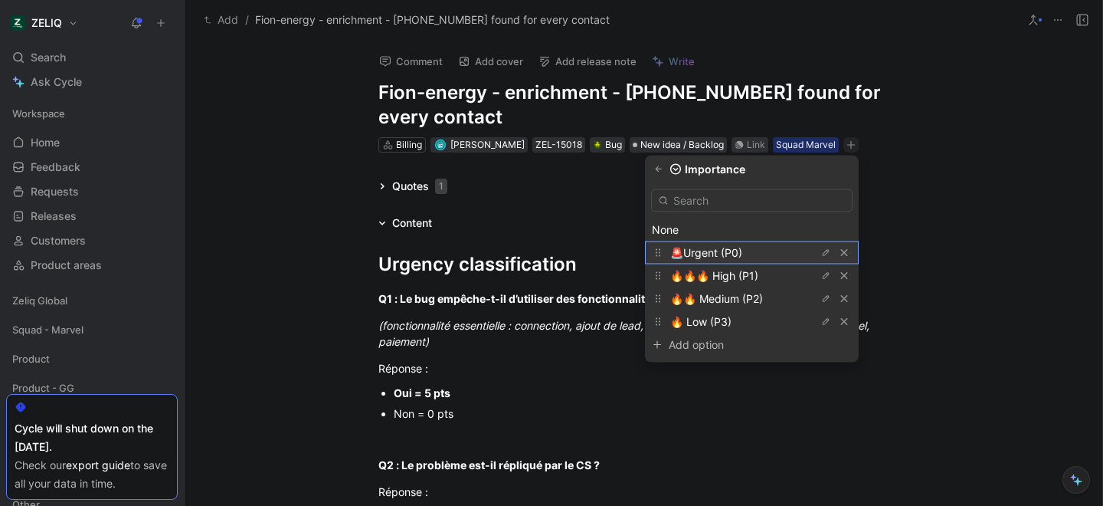
click at [719, 256] on span "🚨Urgent (P0)" at bounding box center [706, 252] width 72 height 13
